Goal: Transaction & Acquisition: Purchase product/service

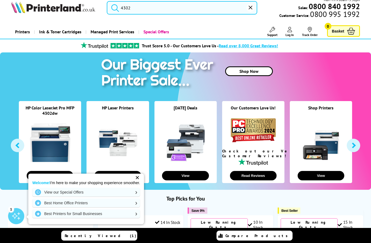
scroll to position [15, 0]
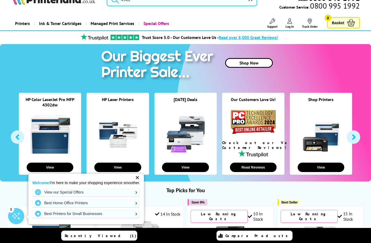
click at [51, 121] on link at bounding box center [50, 134] width 40 height 40
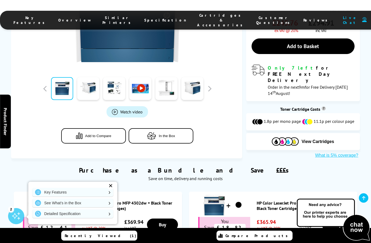
scroll to position [180, 0]
